Goal: Task Accomplishment & Management: Use online tool/utility

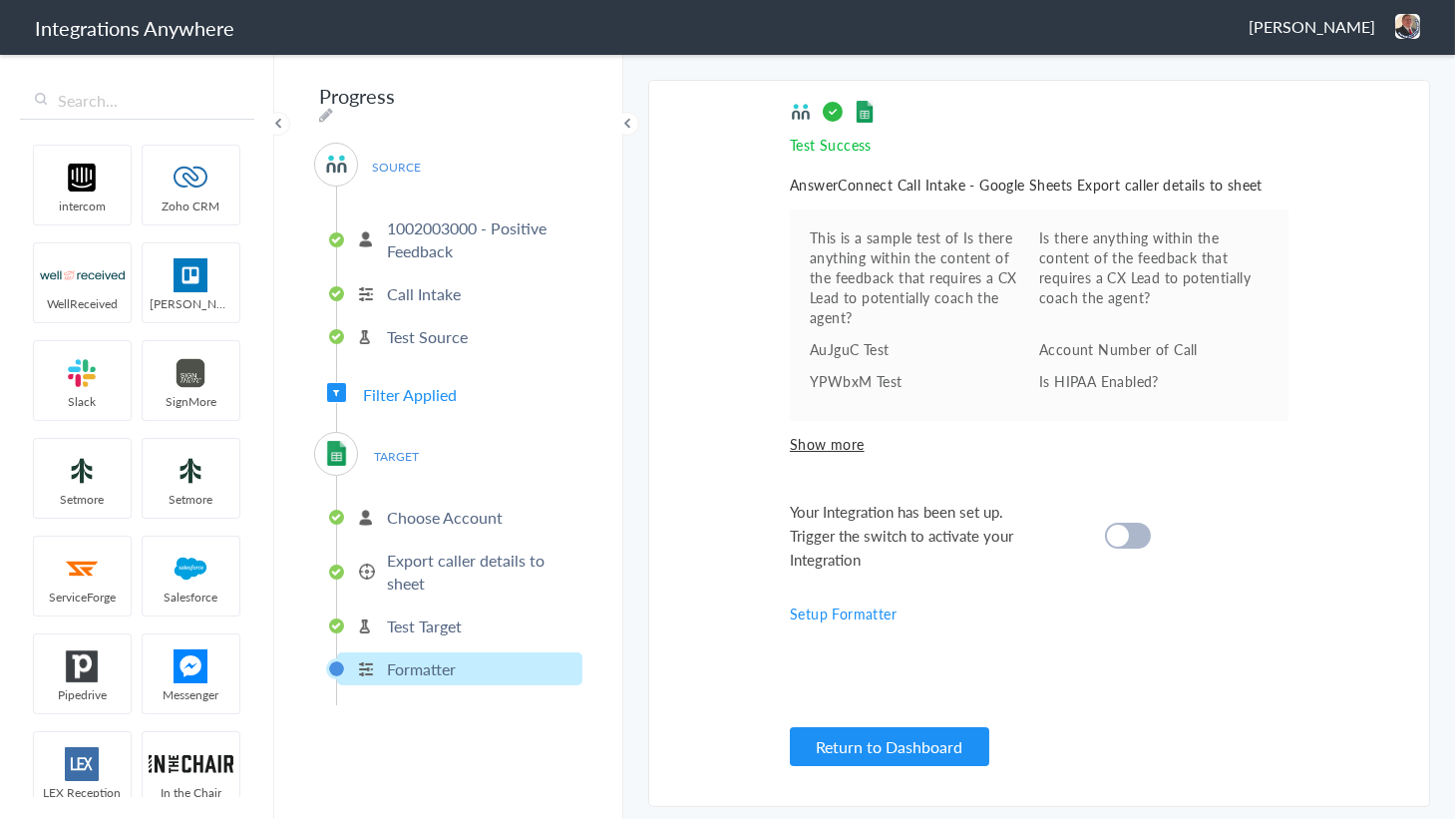
click at [1132, 523] on div at bounding box center [1128, 536] width 46 height 26
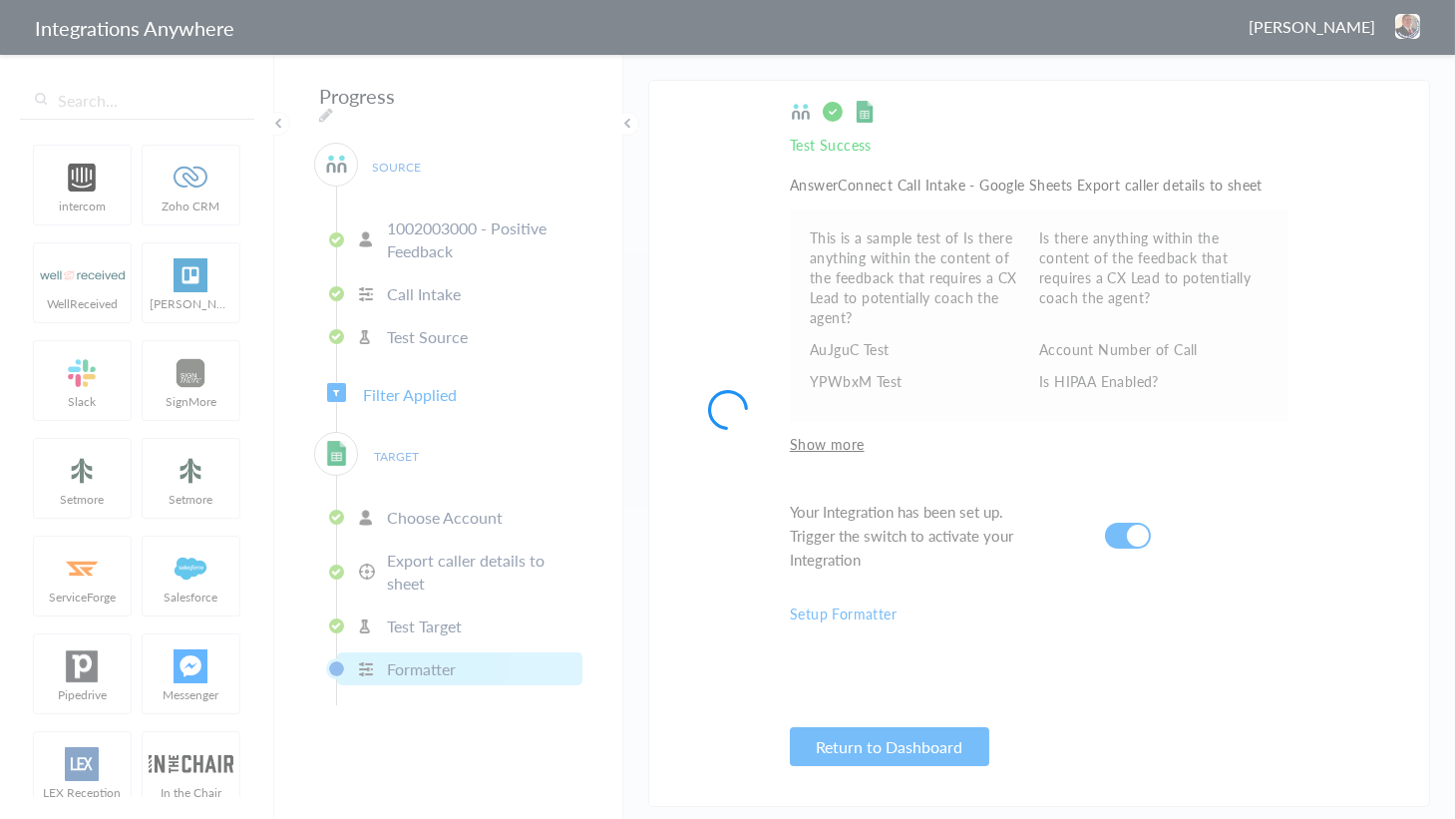
click at [1407, 23] on div at bounding box center [727, 409] width 1455 height 819
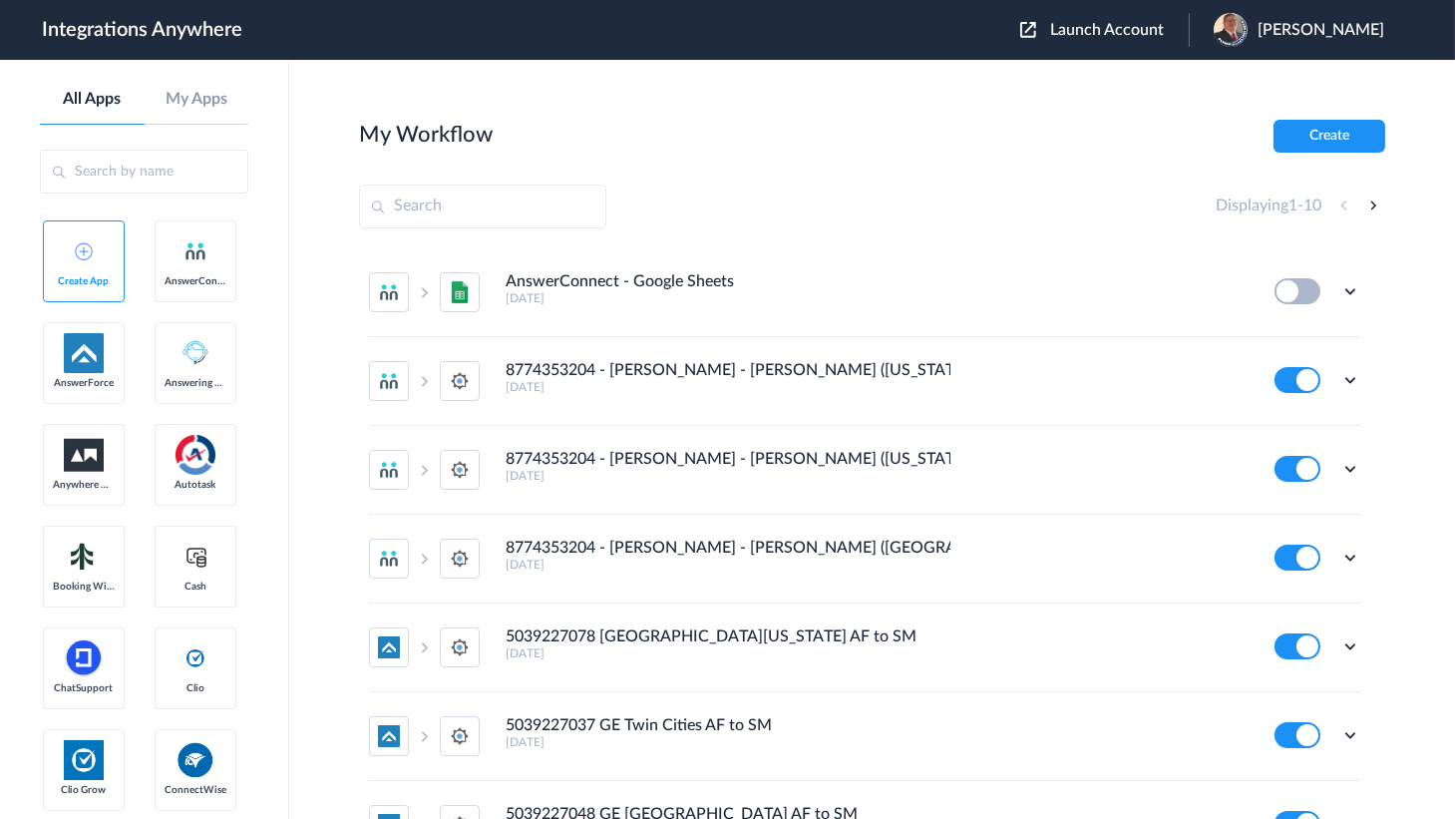
click at [1111, 13] on div "Launch Account Jason Marsteller My Account Logout" at bounding box center [1212, 30] width 384 height 34
click at [1341, 289] on icon at bounding box center [1351, 291] width 20 height 20
click at [1287, 333] on li "Edit" at bounding box center [1296, 337] width 130 height 37
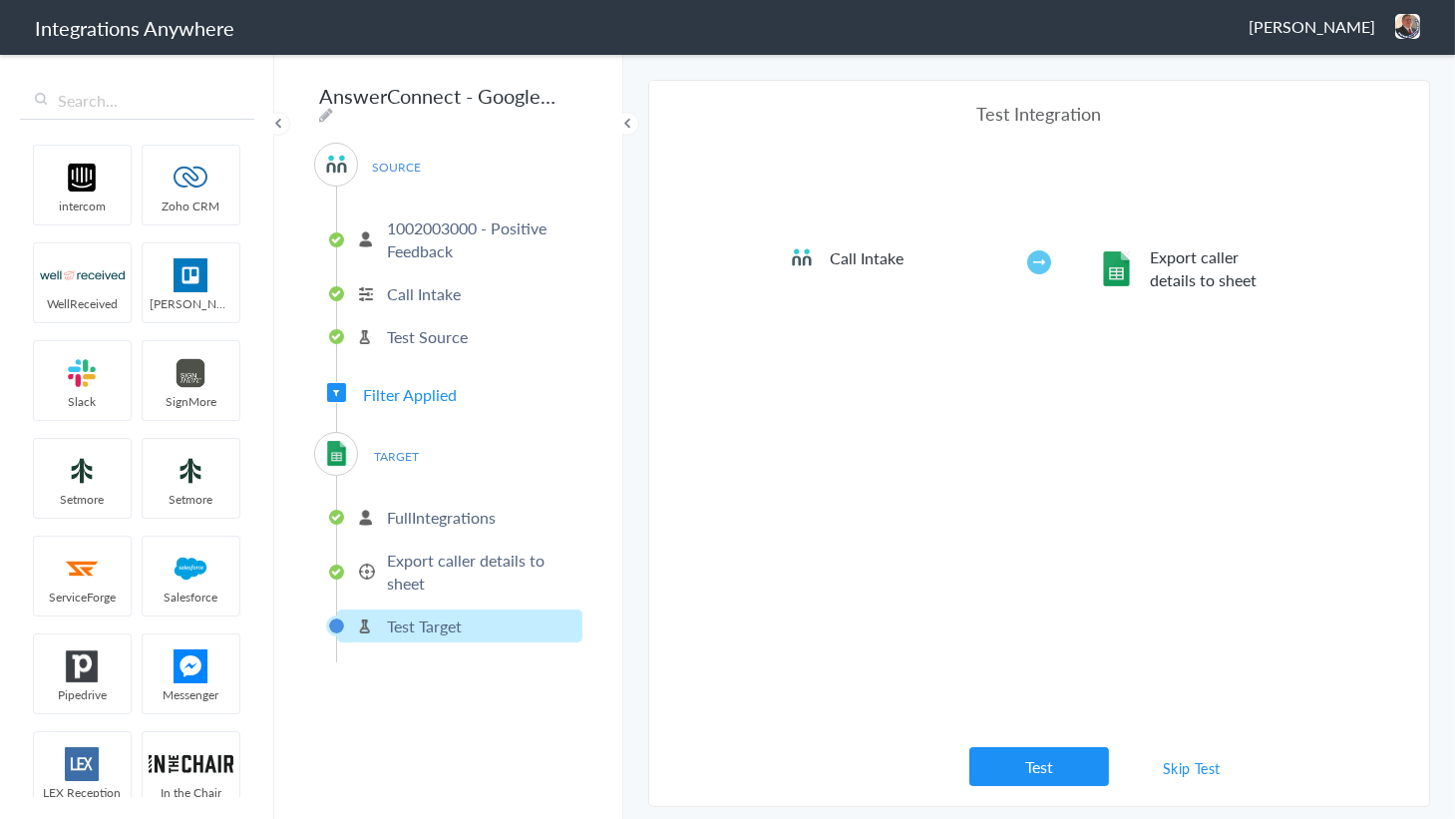
click at [473, 573] on p "Export caller details to sheet" at bounding box center [482, 572] width 191 height 46
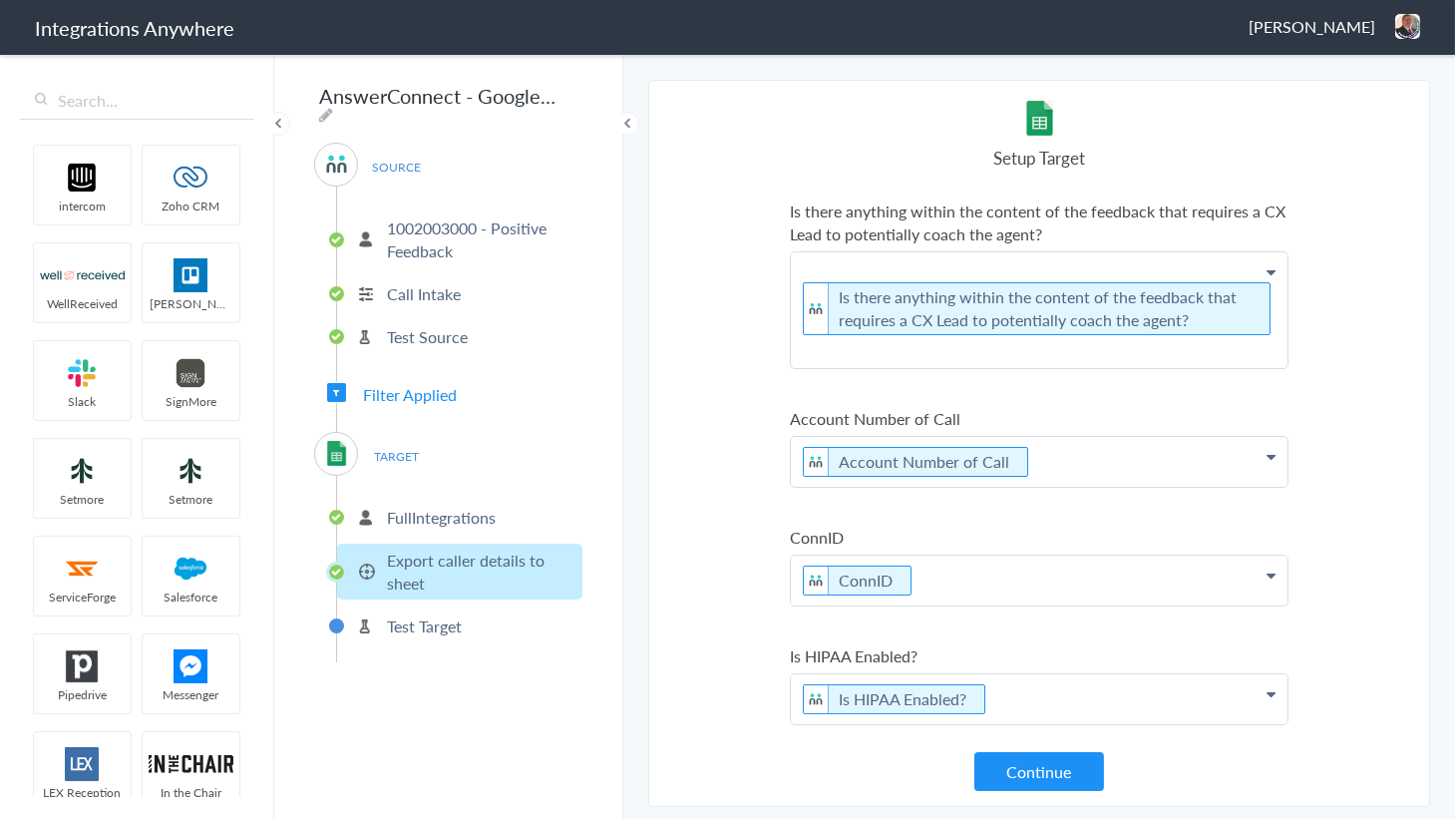
click at [453, 616] on p "Test Target" at bounding box center [424, 625] width 75 height 23
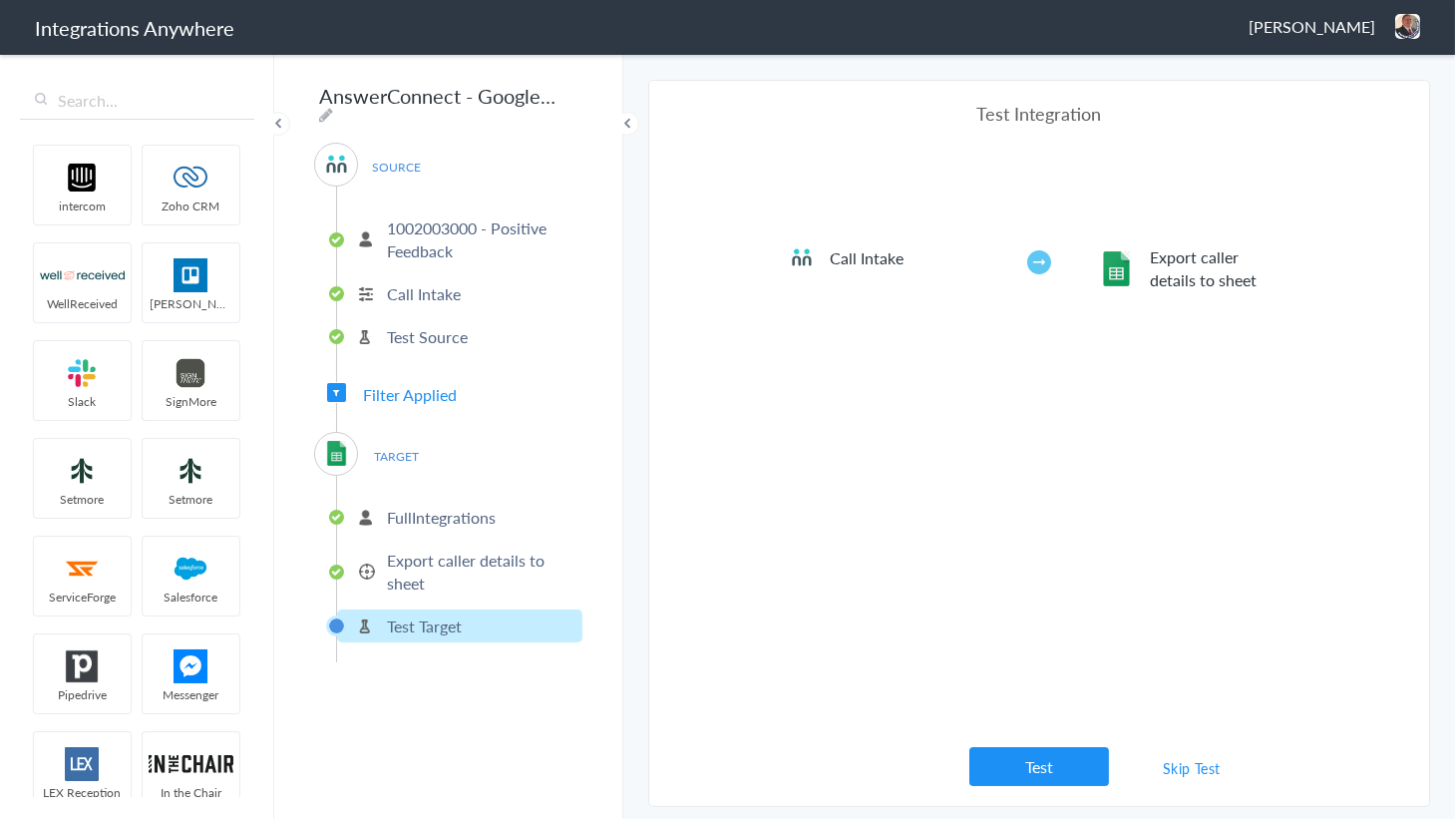
click at [1186, 763] on link "Skip Test" at bounding box center [1192, 768] width 106 height 36
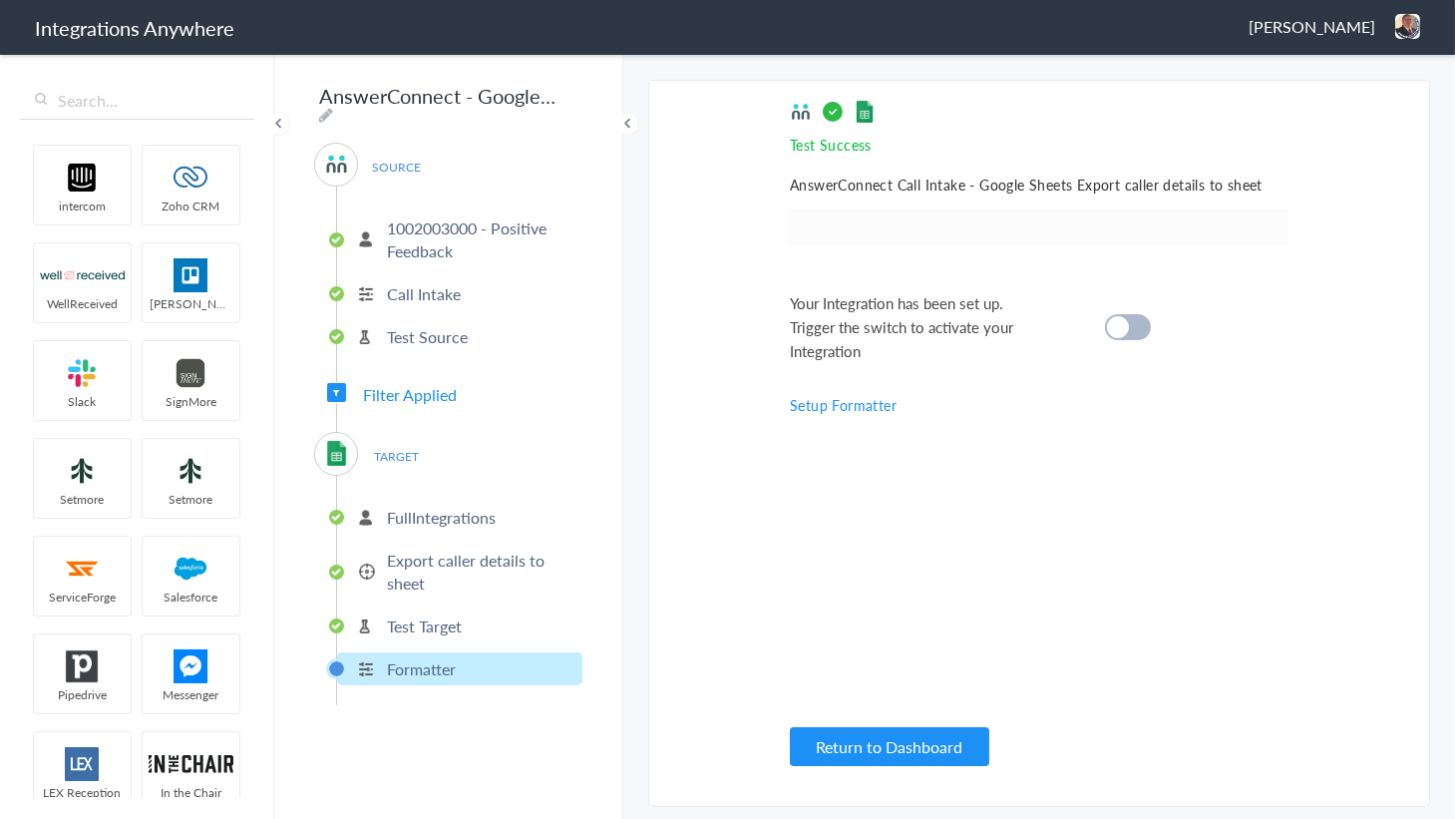
click at [1114, 327] on cite at bounding box center [1118, 327] width 22 height 22
click at [333, 107] on icon at bounding box center [326, 115] width 14 height 16
type input "1002003000 - CHF Script Tracking"
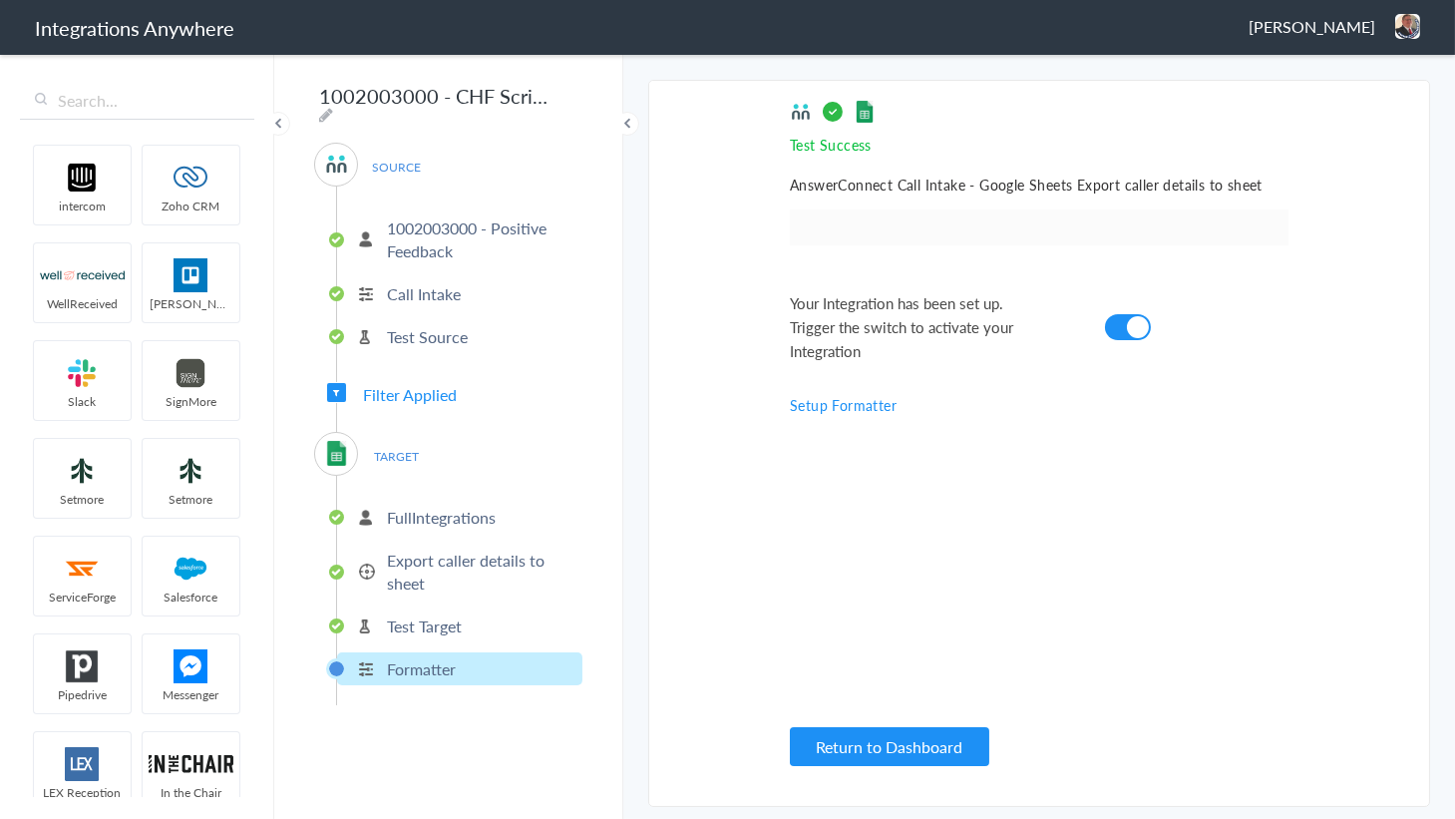
click at [642, 369] on main "The system encountered four errors. Check More Trigger Connect Action Setup Tes…" at bounding box center [1039, 435] width 832 height 767
click at [861, 725] on div "Return to Dashboard" at bounding box center [1039, 744] width 499 height 43
click at [877, 764] on button "Return to Dashboard" at bounding box center [889, 746] width 199 height 39
